Goal: Find specific page/section: Find specific page/section

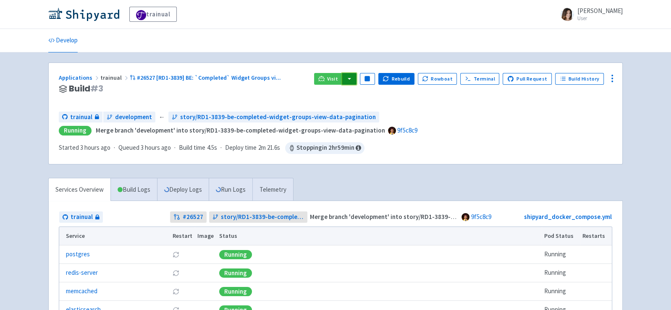
click at [356, 80] on button "button" at bounding box center [349, 79] width 14 height 12
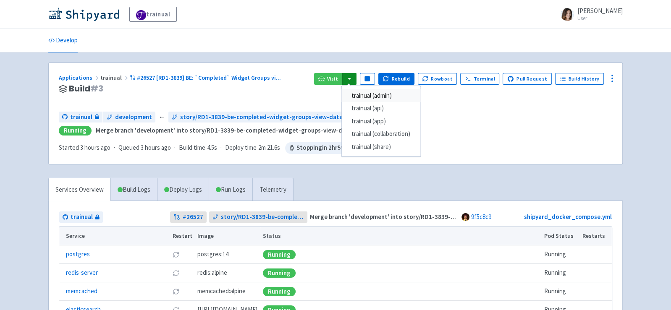
click at [374, 93] on link "trainual (admin)" at bounding box center [380, 95] width 79 height 13
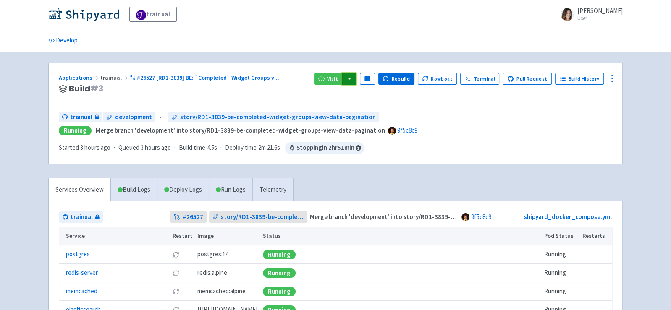
click at [356, 81] on button "button" at bounding box center [349, 79] width 14 height 12
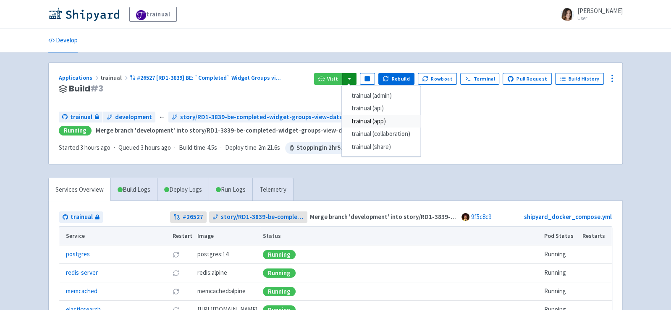
click at [380, 122] on link "trainual (app)" at bounding box center [380, 121] width 79 height 13
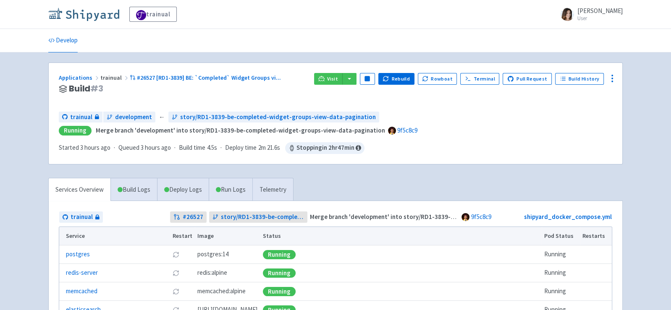
click at [99, 16] on img at bounding box center [83, 14] width 71 height 13
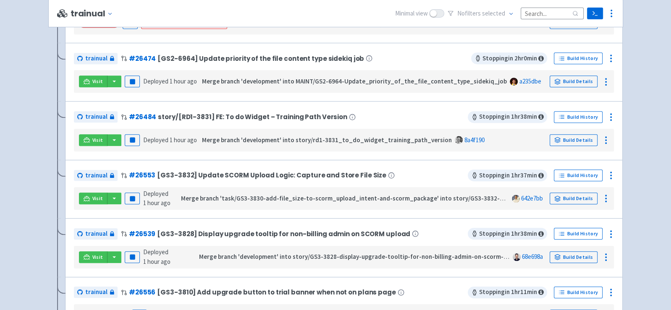
scroll to position [359, 0]
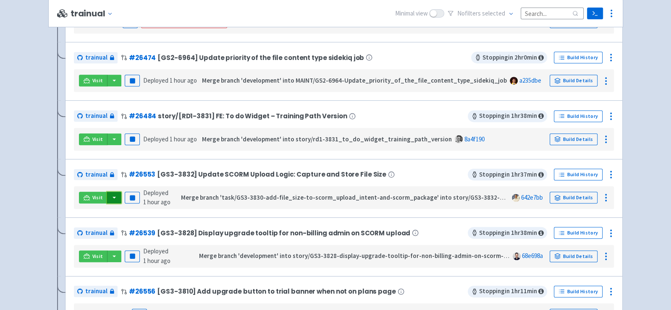
click at [113, 193] on button "button" at bounding box center [114, 198] width 14 height 12
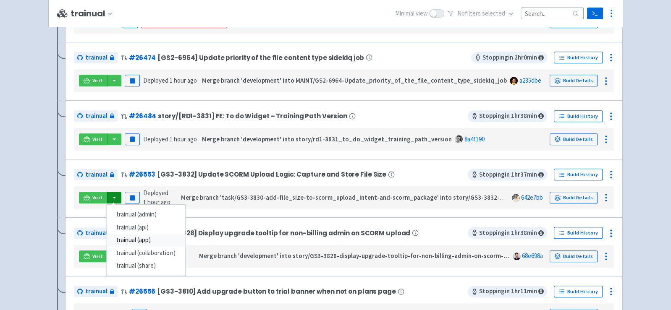
click at [138, 243] on link "trainual (app)" at bounding box center [145, 240] width 79 height 13
